Goal: Browse casually

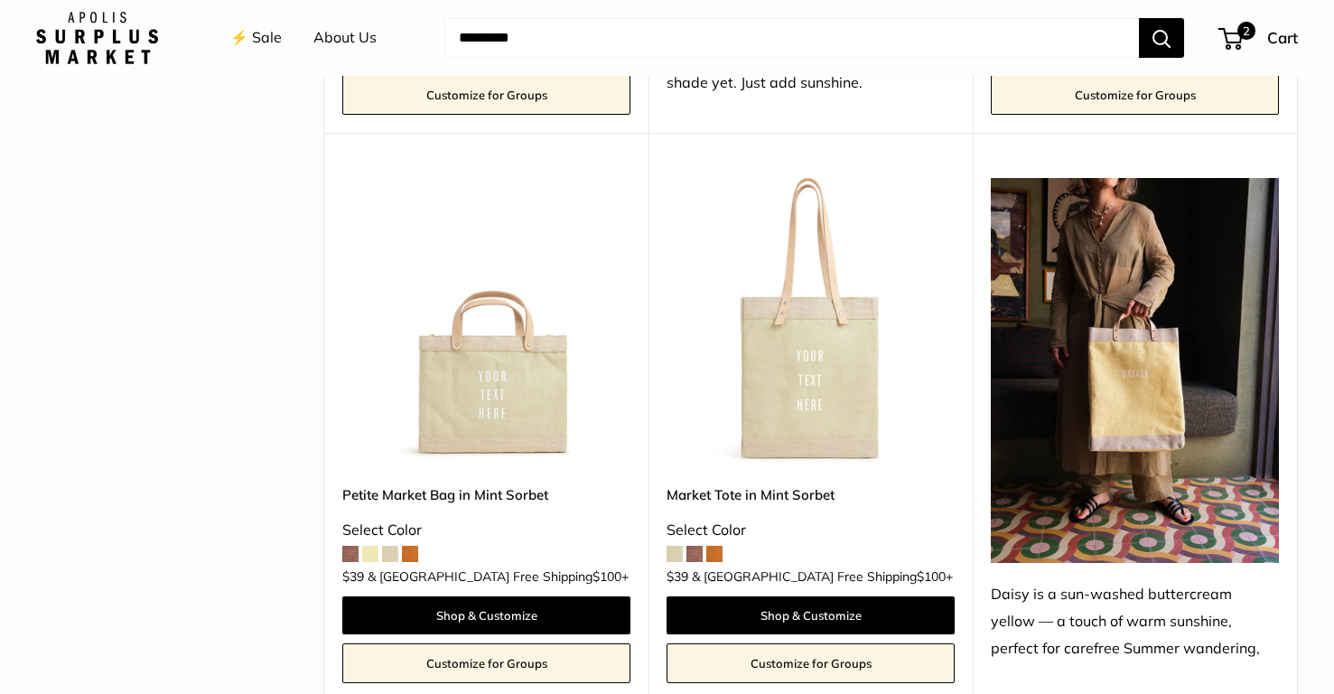
scroll to position [1388, 0]
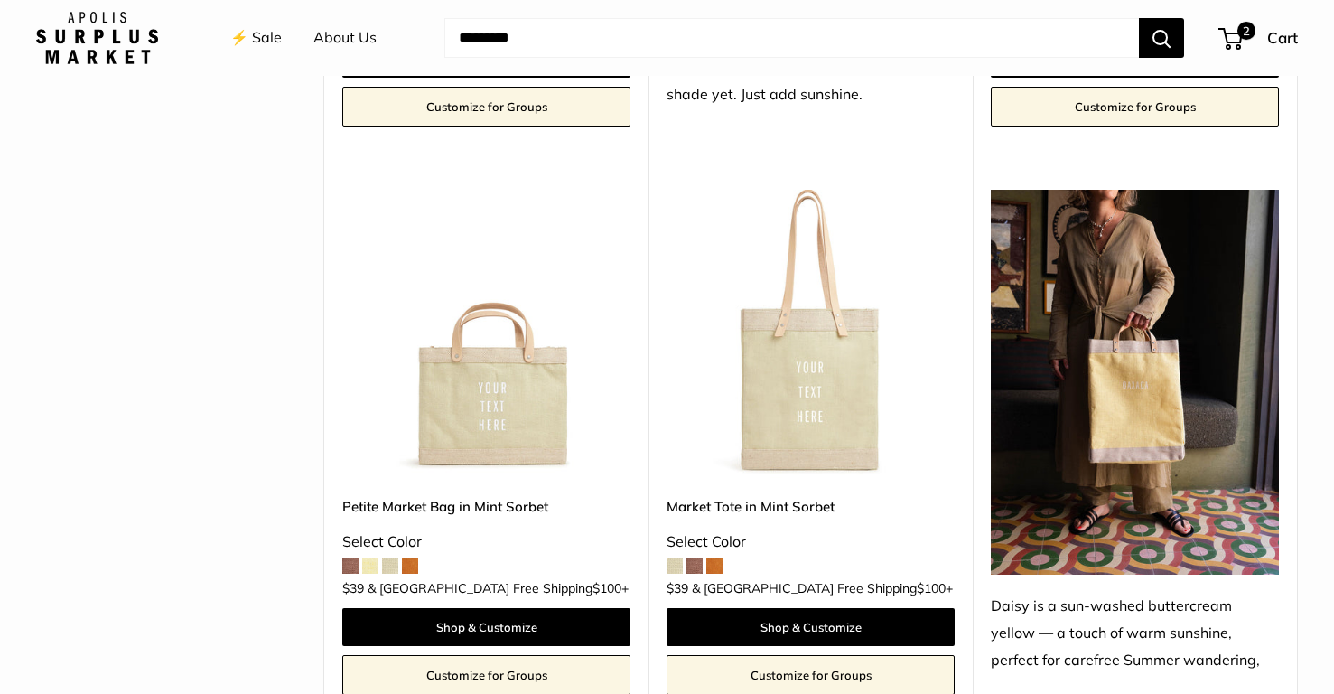
click at [1035, 306] on img at bounding box center [1135, 382] width 288 height 384
click at [1105, 370] on img at bounding box center [1135, 382] width 288 height 384
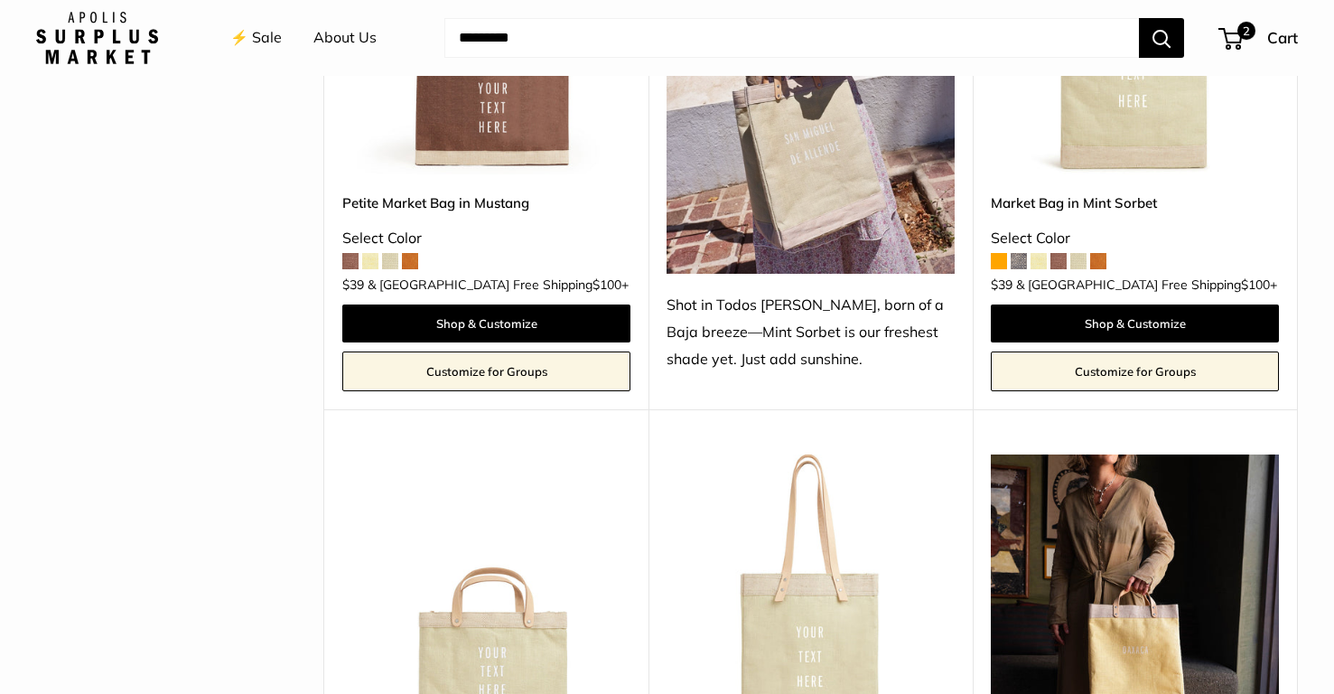
scroll to position [981, 0]
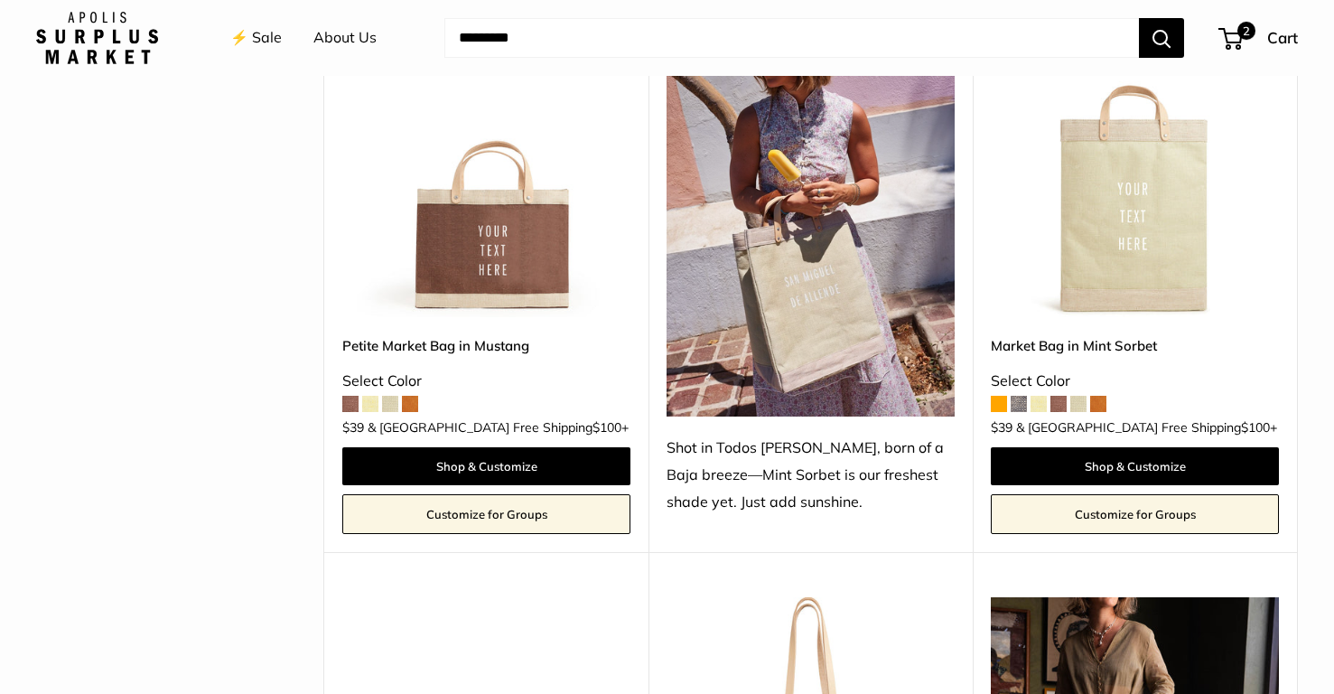
drag, startPoint x: 862, startPoint y: 254, endPoint x: 1060, endPoint y: 1, distance: 321.0
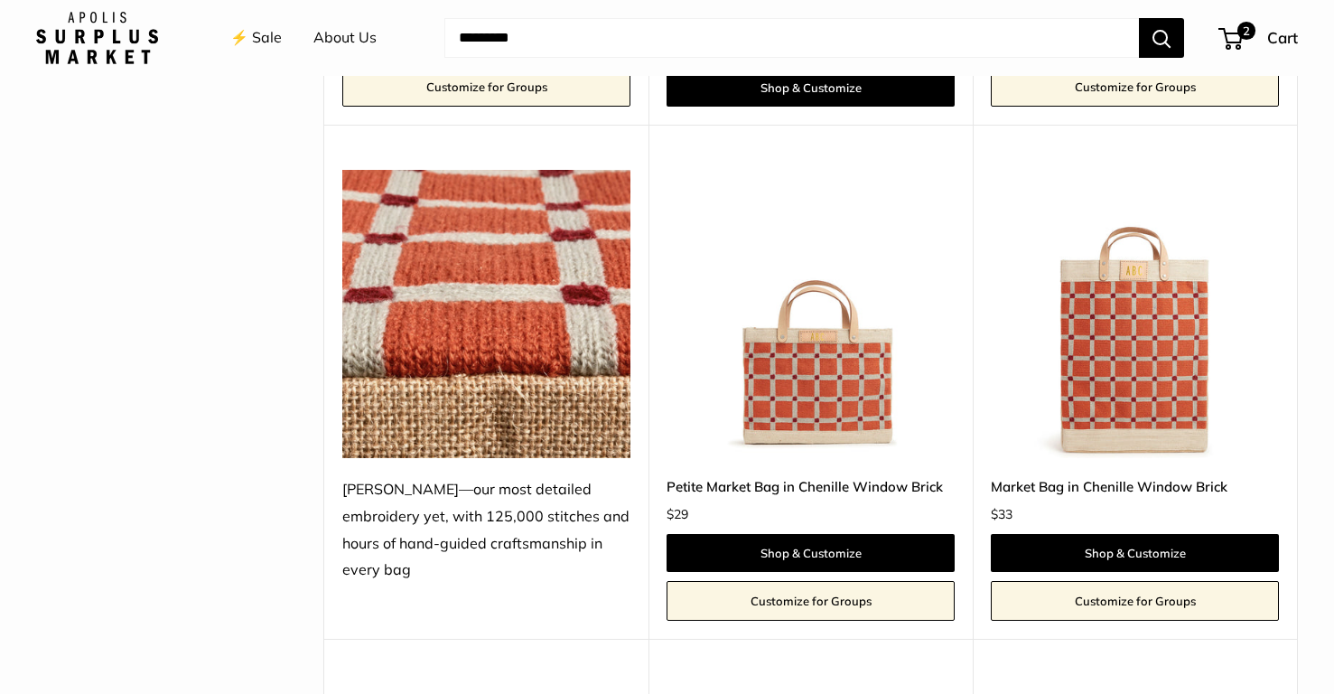
scroll to position [4209, 0]
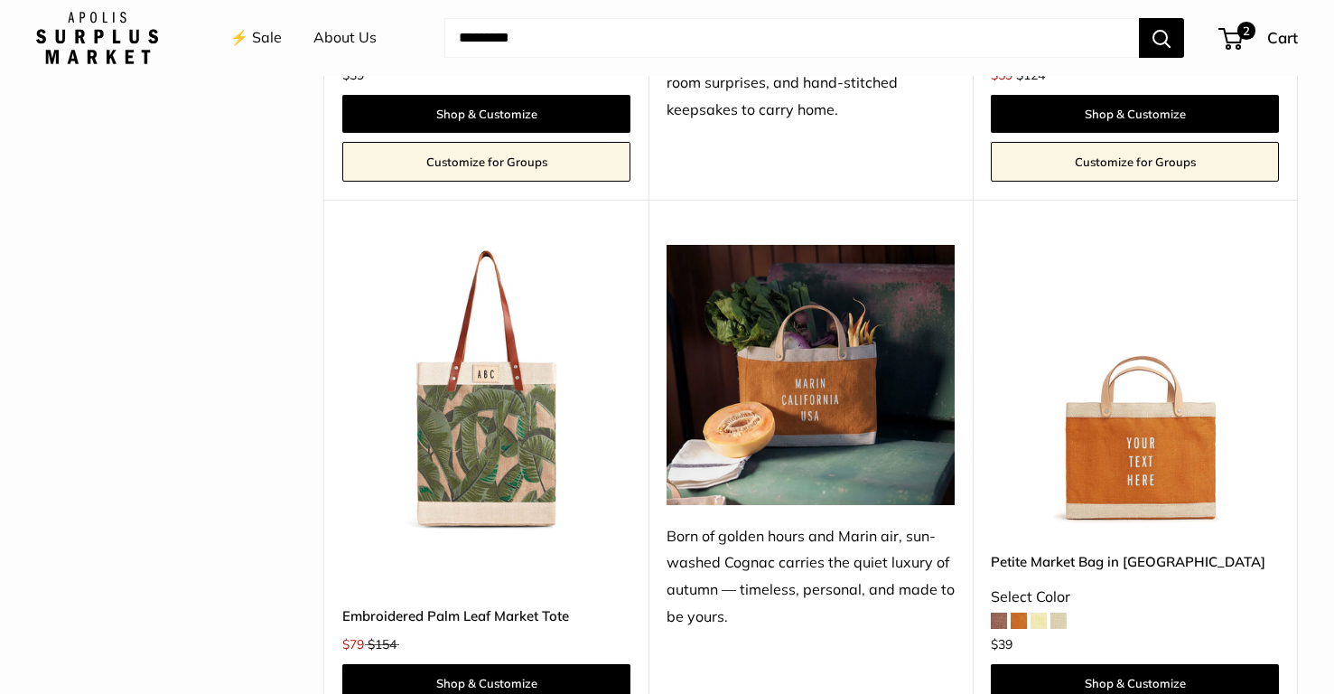
scroll to position [1266, 0]
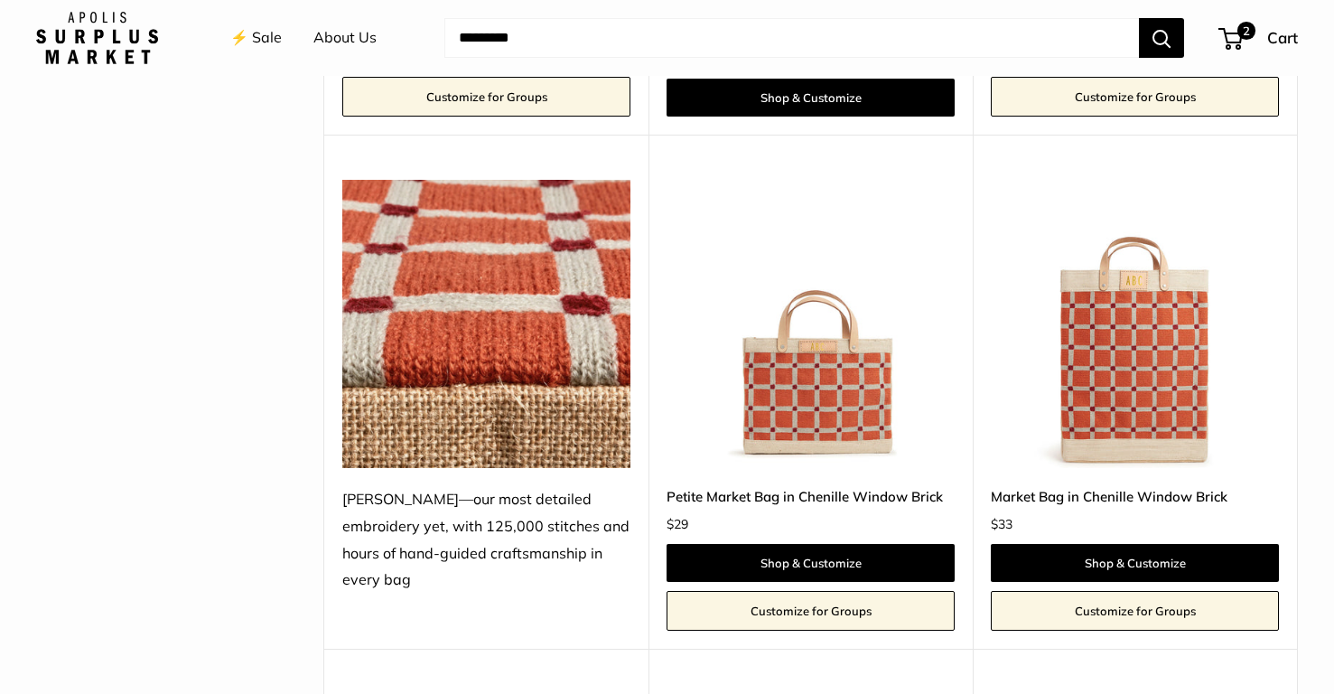
scroll to position [4389, 0]
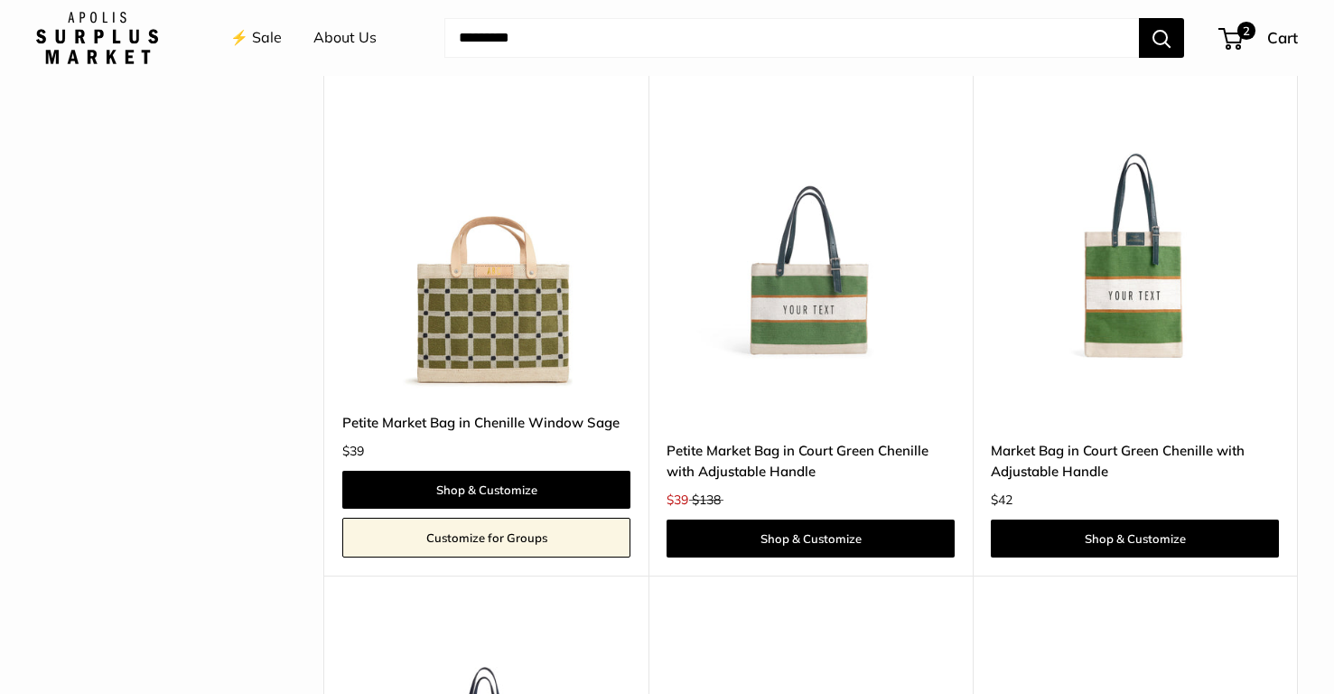
scroll to position [5334, 0]
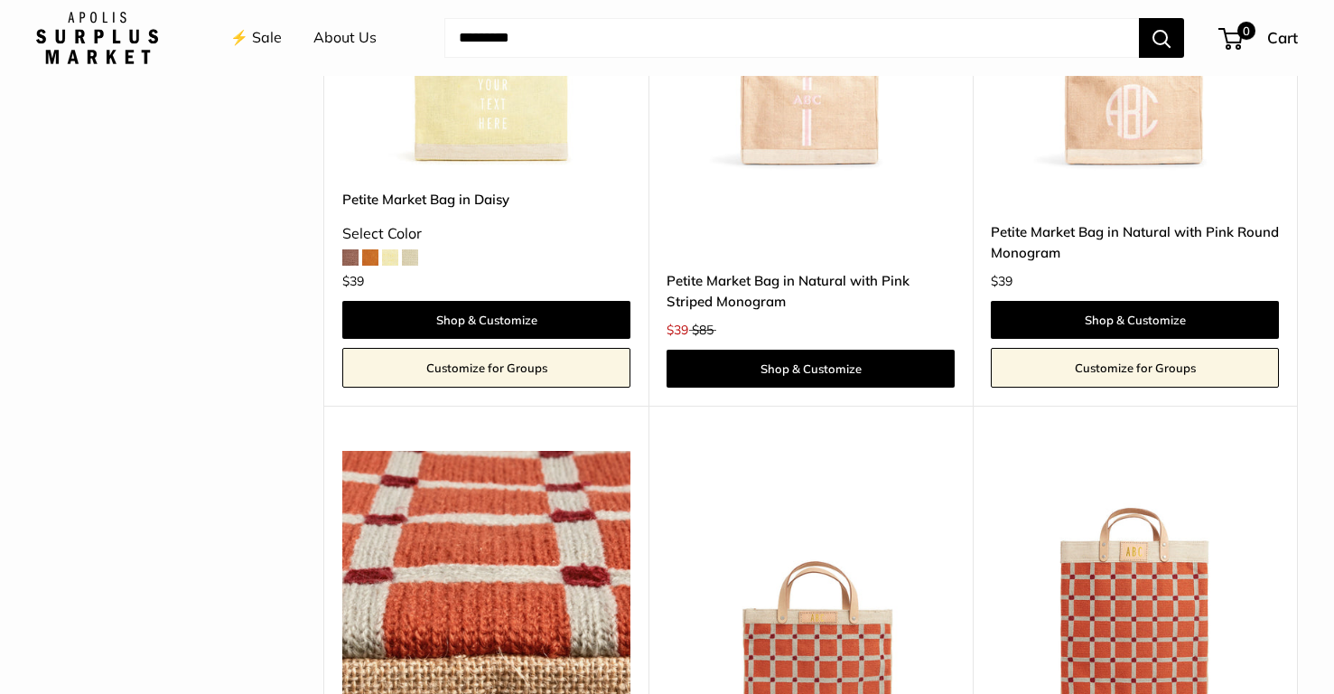
scroll to position [3910, 0]
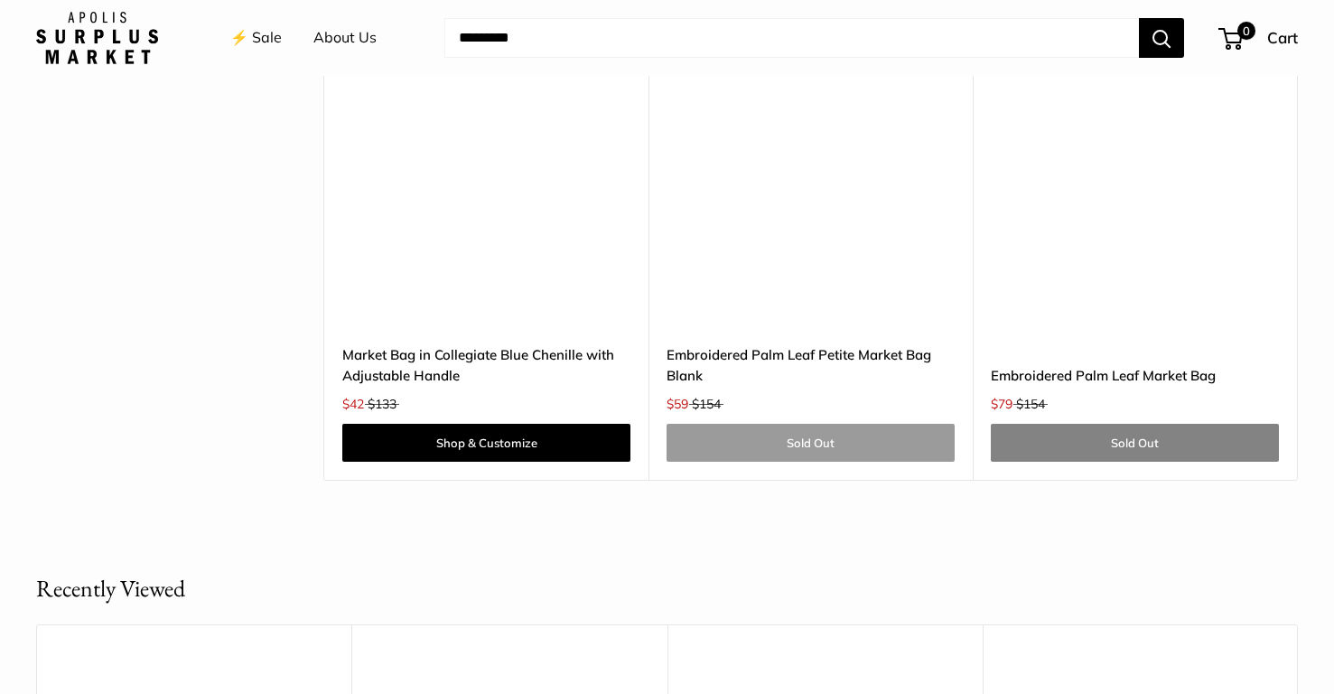
scroll to position [5869, 0]
